Goal: Transaction & Acquisition: Purchase product/service

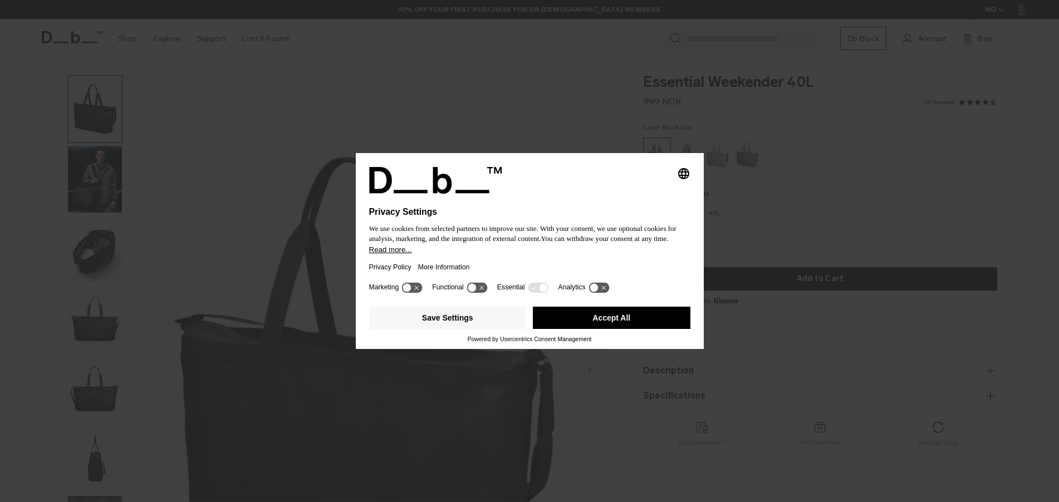
click at [619, 317] on button "Accept All" at bounding box center [612, 318] width 158 height 22
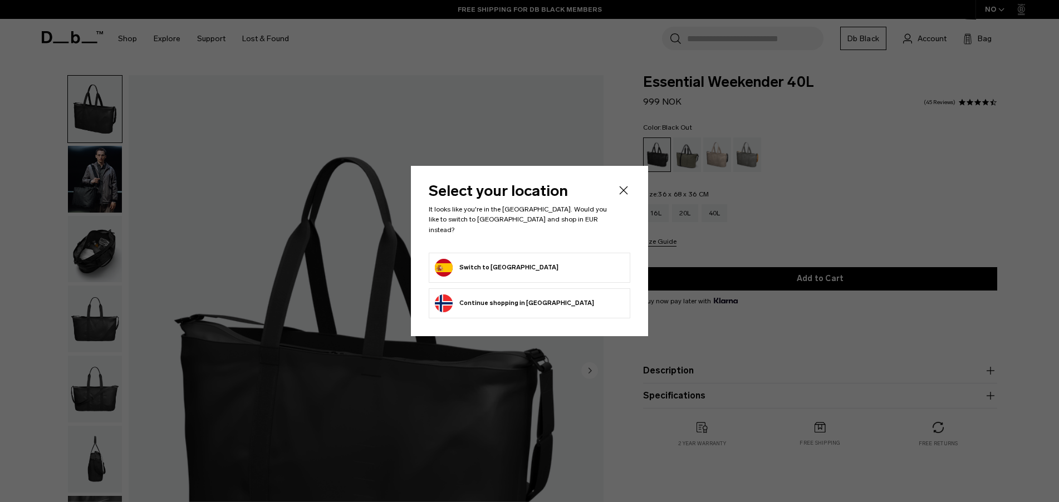
click at [524, 295] on button "Continue browsing [GEOGRAPHIC_DATA] store Continue shopping in [GEOGRAPHIC_DATA]" at bounding box center [514, 304] width 159 height 18
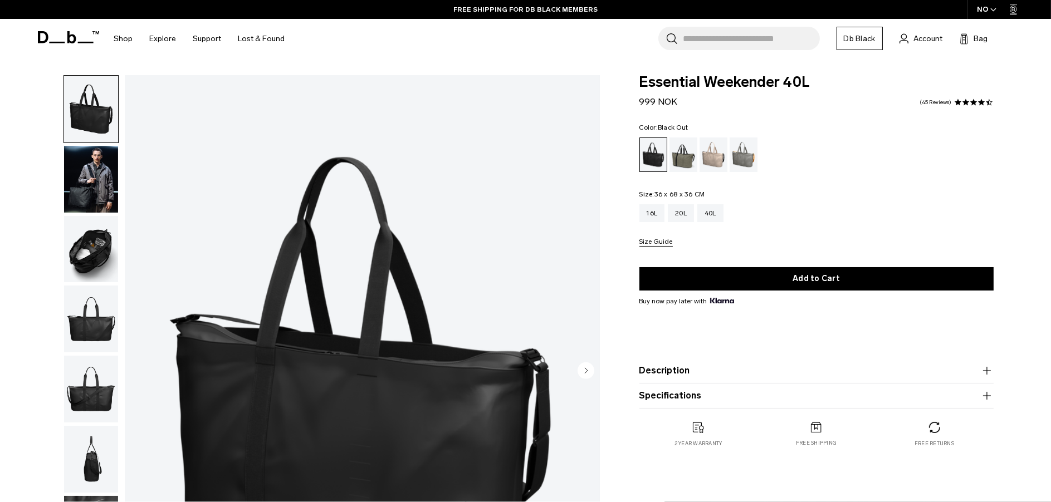
click at [97, 175] on img "button" at bounding box center [91, 179] width 54 height 67
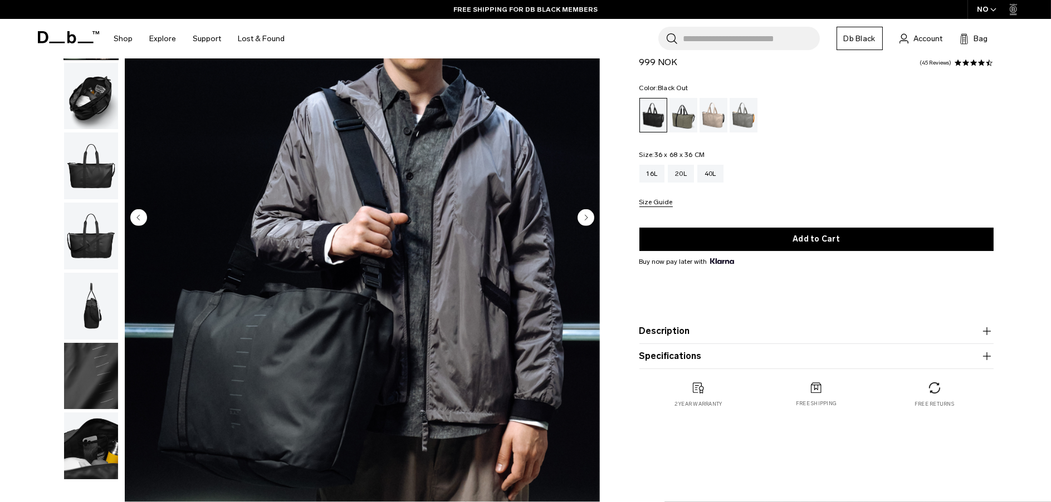
scroll to position [167, 0]
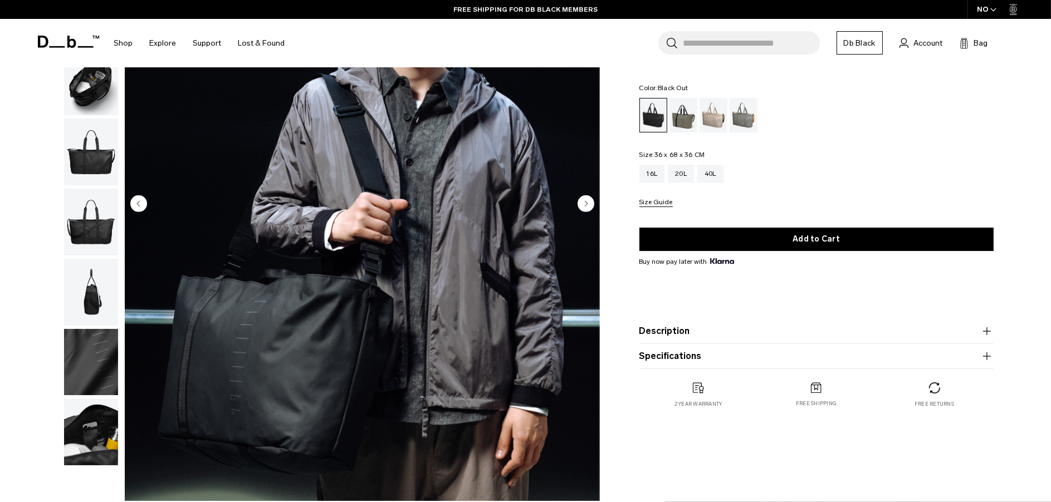
click at [95, 99] on img "button" at bounding box center [91, 82] width 54 height 67
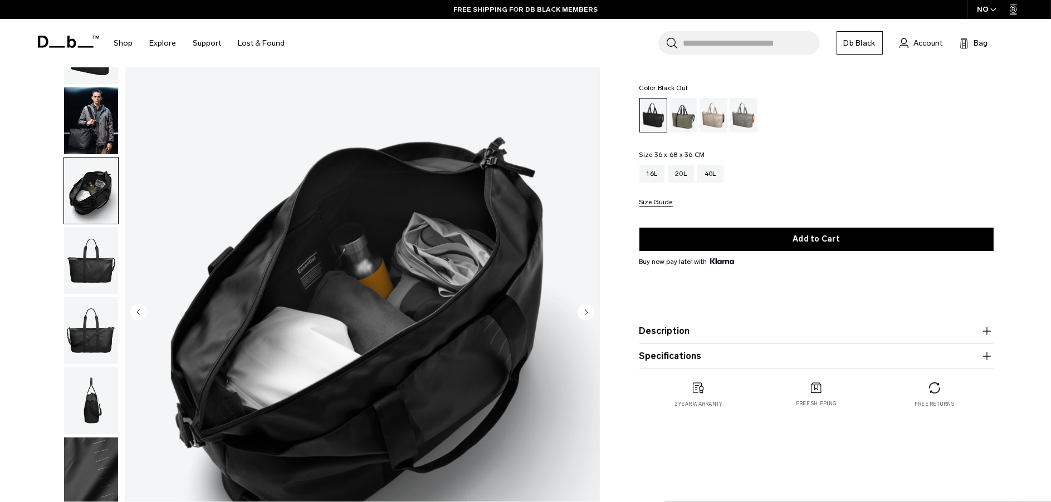
scroll to position [56, 0]
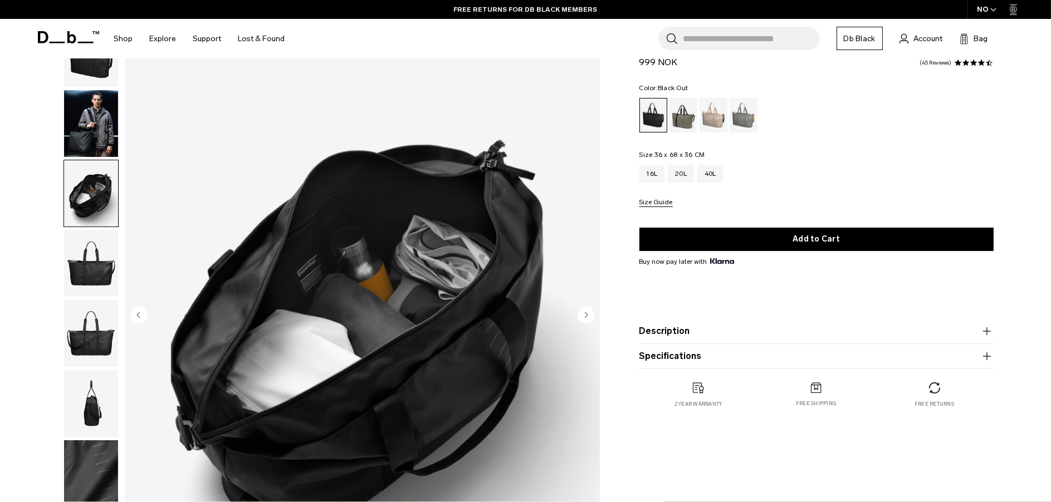
click at [87, 267] on img "button" at bounding box center [91, 263] width 54 height 67
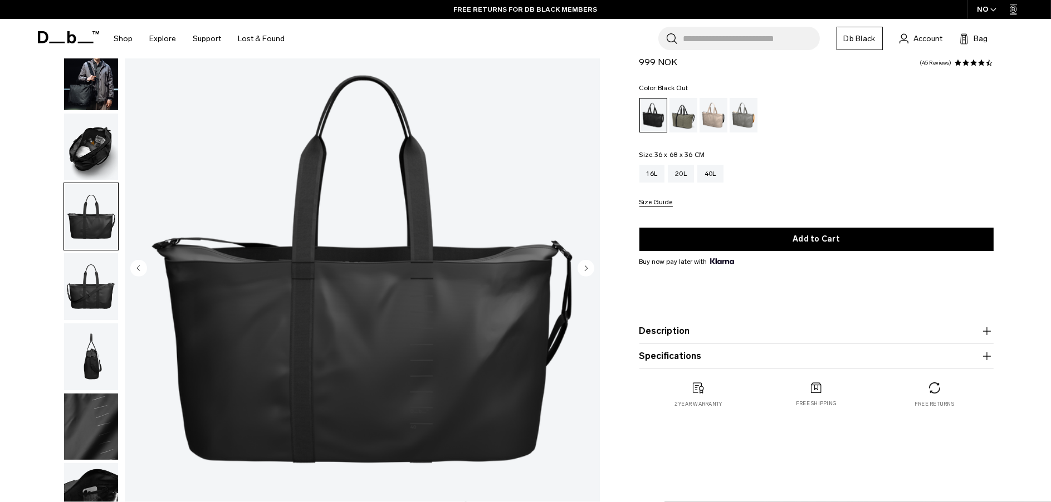
scroll to position [167, 0]
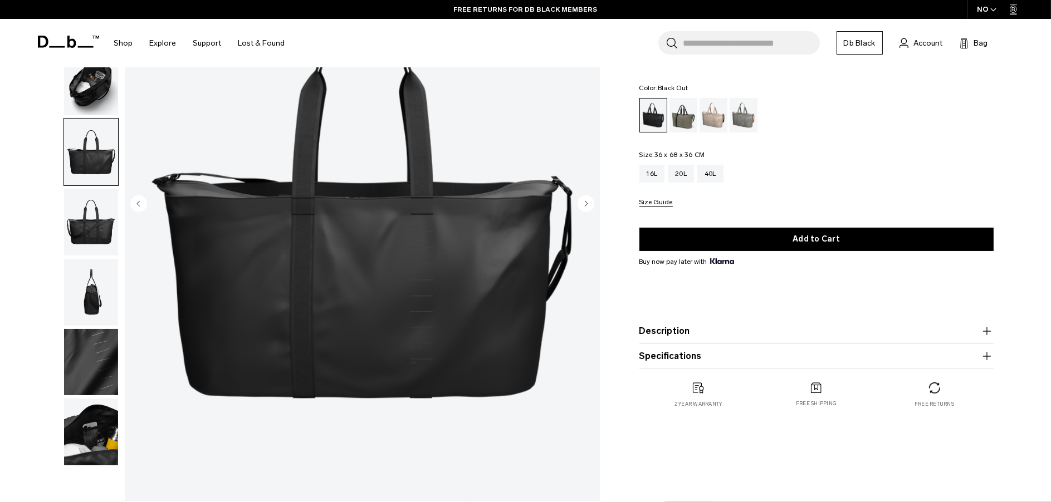
click at [105, 233] on img "button" at bounding box center [91, 222] width 54 height 67
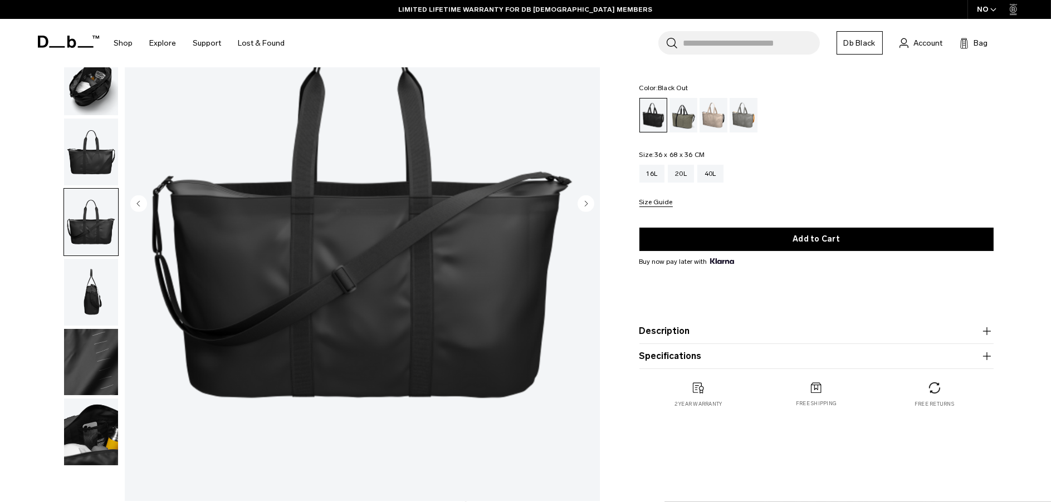
click at [102, 298] on img "button" at bounding box center [91, 292] width 54 height 67
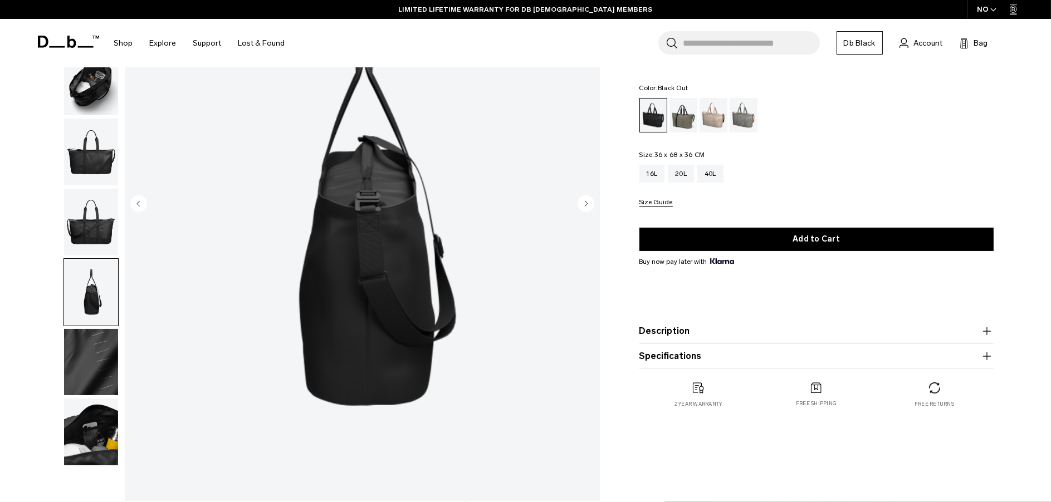
click at [98, 373] on img "button" at bounding box center [91, 362] width 54 height 67
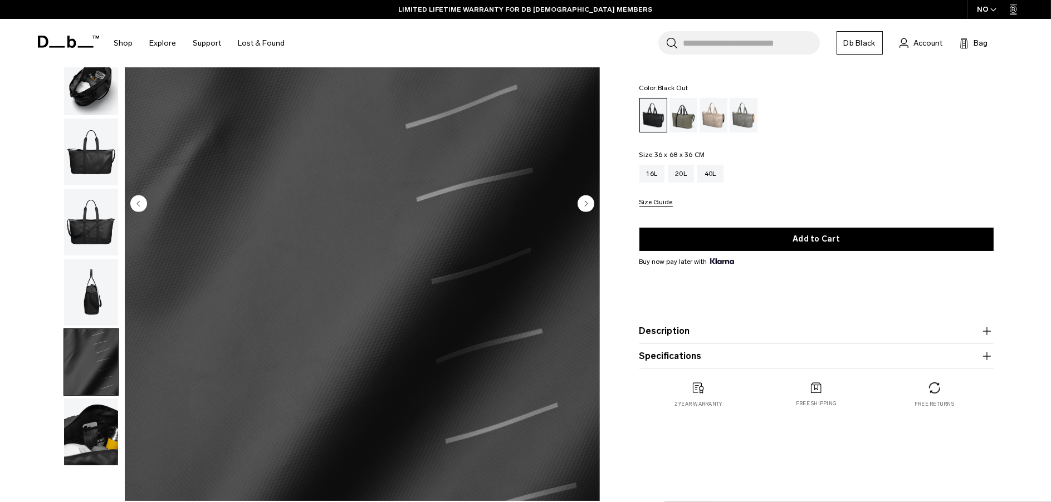
click at [81, 449] on img "button" at bounding box center [91, 432] width 54 height 67
